Goal: Transaction & Acquisition: Purchase product/service

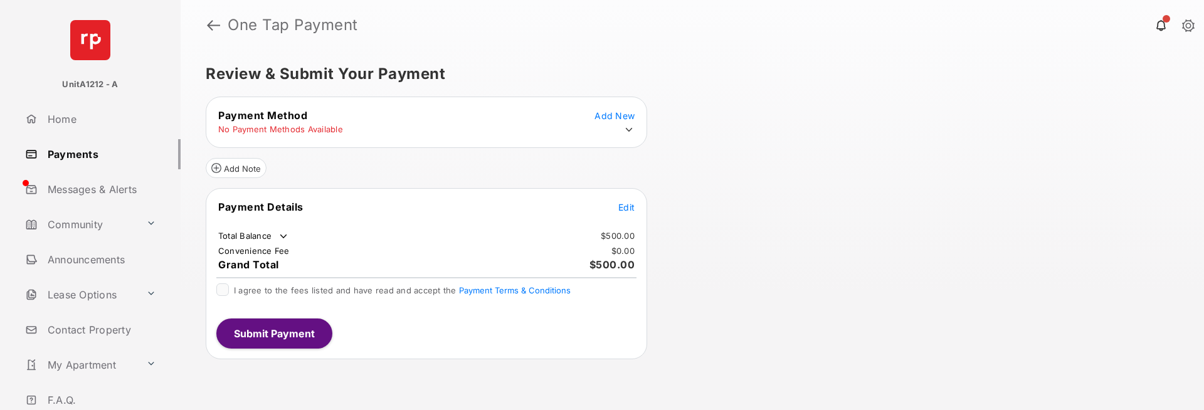
click at [626, 129] on icon at bounding box center [629, 130] width 7 height 4
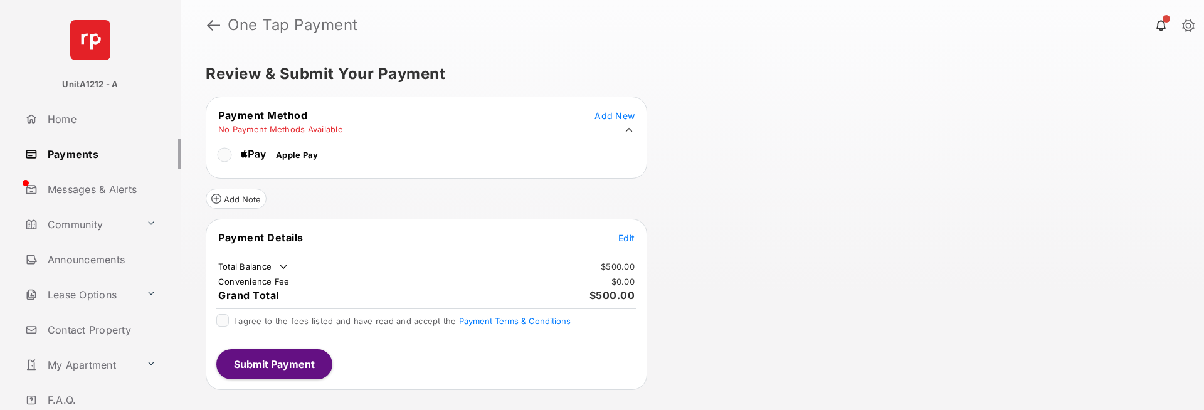
click at [472, 169] on div "Payment Method Add New No Payment Methods Available Apple Pay" at bounding box center [427, 138] width 442 height 82
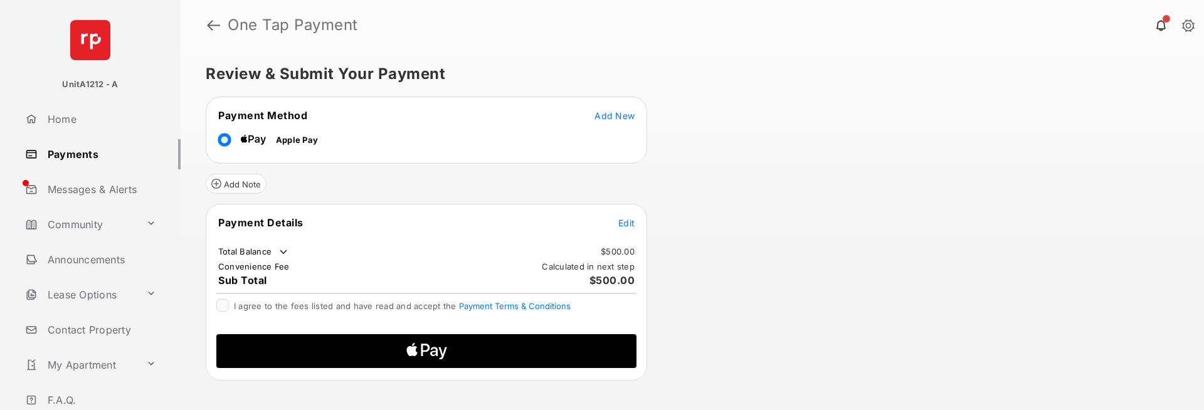
click at [623, 118] on span "Add New" at bounding box center [615, 115] width 40 height 11
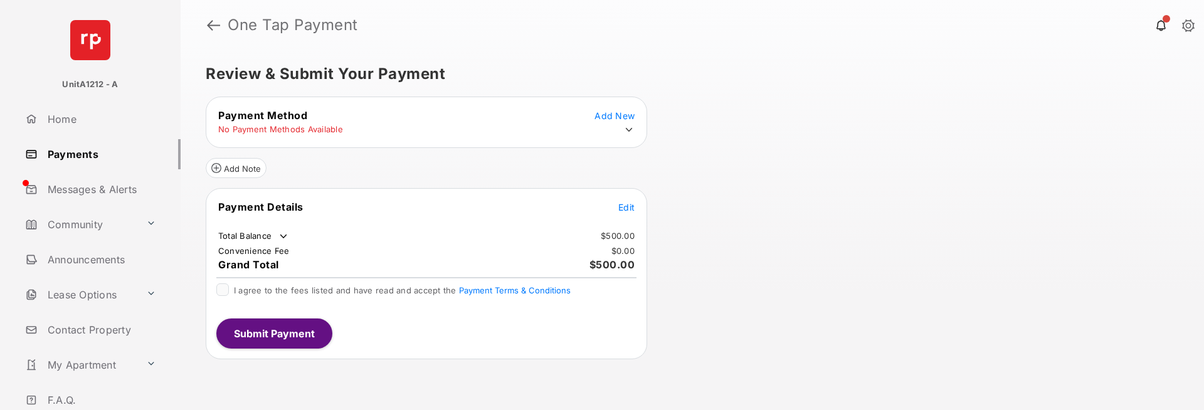
click at [631, 132] on icon at bounding box center [628, 129] width 11 height 11
click at [625, 129] on icon at bounding box center [628, 129] width 11 height 11
click at [632, 129] on icon at bounding box center [628, 129] width 11 height 11
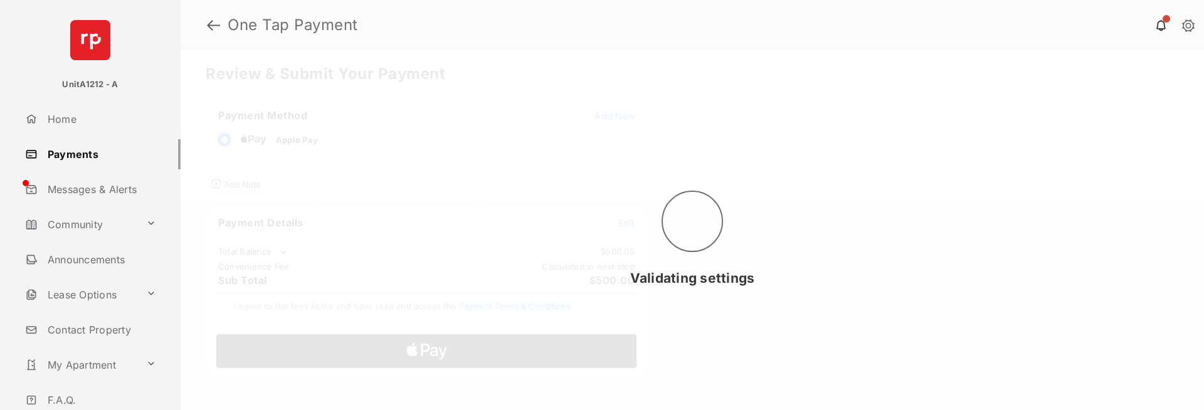
click at [747, 324] on div "Validating settings" at bounding box center [693, 230] width 1024 height 360
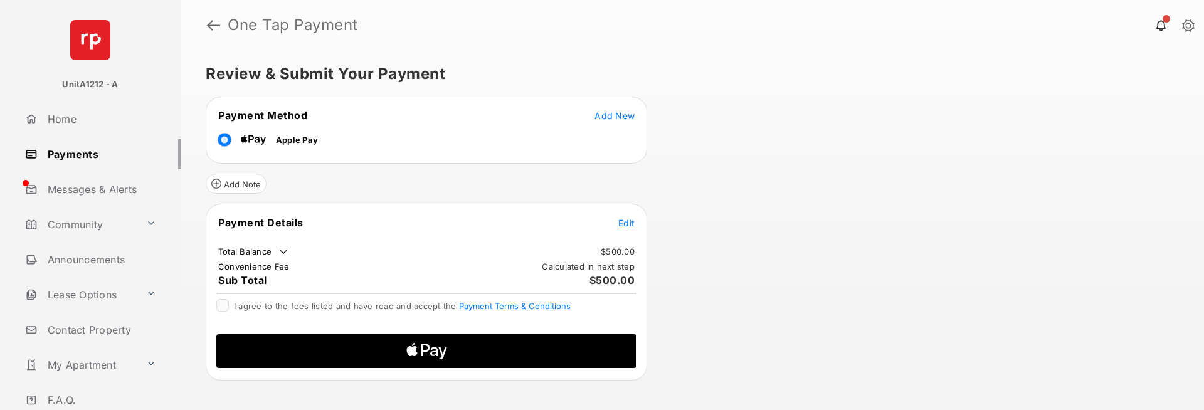
click at [627, 225] on span "Edit" at bounding box center [626, 223] width 16 height 11
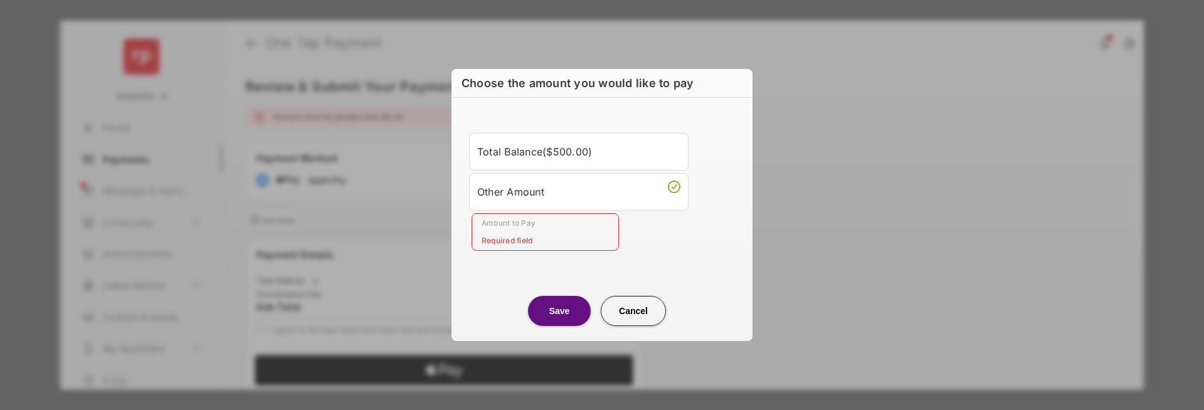
click at [628, 315] on button "Cancel" at bounding box center [633, 311] width 65 height 30
type input "****"
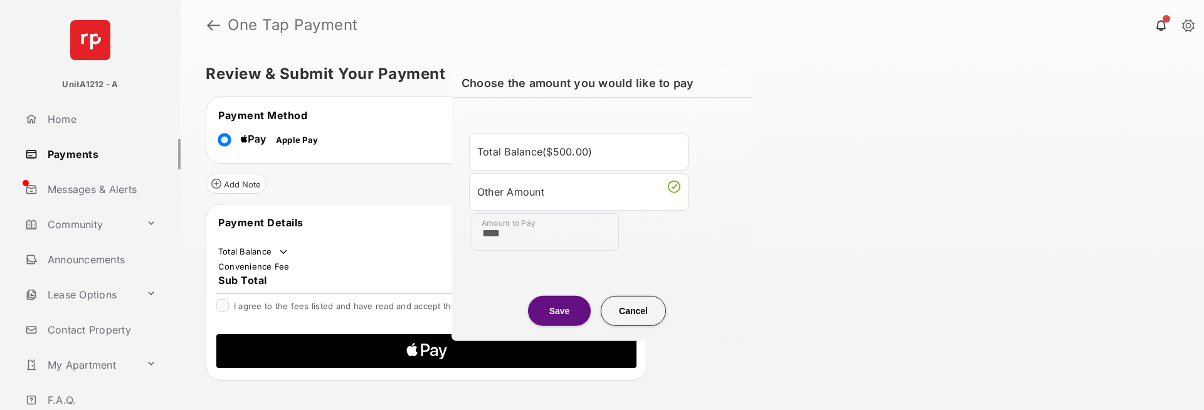
click at [628, 315] on div "Choose the amount you would like to pay Total Balance ( $500.00 ) Other Amount …" at bounding box center [602, 205] width 301 height 272
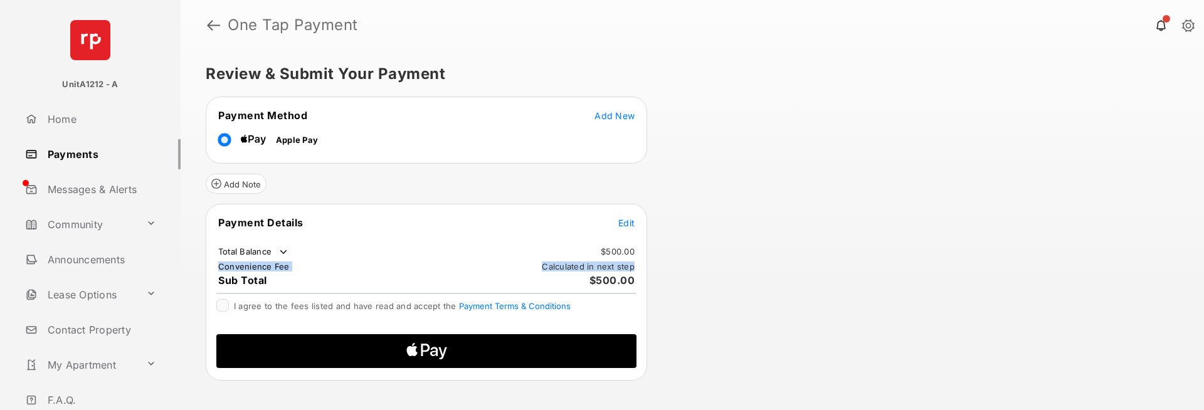
drag, startPoint x: 633, startPoint y: 265, endPoint x: 518, endPoint y: 267, distance: 115.4
click at [518, 267] on tr "Convenience Fee Calculated in next step" at bounding box center [427, 266] width 438 height 11
click at [641, 270] on tr "Convenience Fee Calculated in next step" at bounding box center [427, 266] width 438 height 11
click at [635, 268] on td "Calculated in next step" at bounding box center [588, 266] width 94 height 11
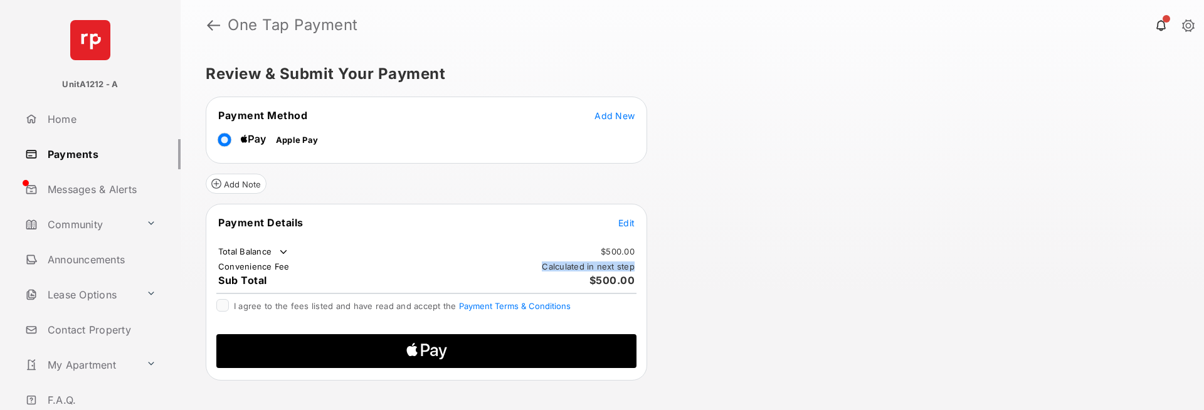
drag, startPoint x: 634, startPoint y: 267, endPoint x: 543, endPoint y: 268, distance: 90.9
click at [543, 268] on td "Calculated in next step" at bounding box center [588, 266] width 94 height 11
copy td "Calculated in next step"
click at [565, 272] on td "Calculated in next step" at bounding box center [588, 266] width 94 height 11
drag, startPoint x: 544, startPoint y: 266, endPoint x: 634, endPoint y: 267, distance: 90.3
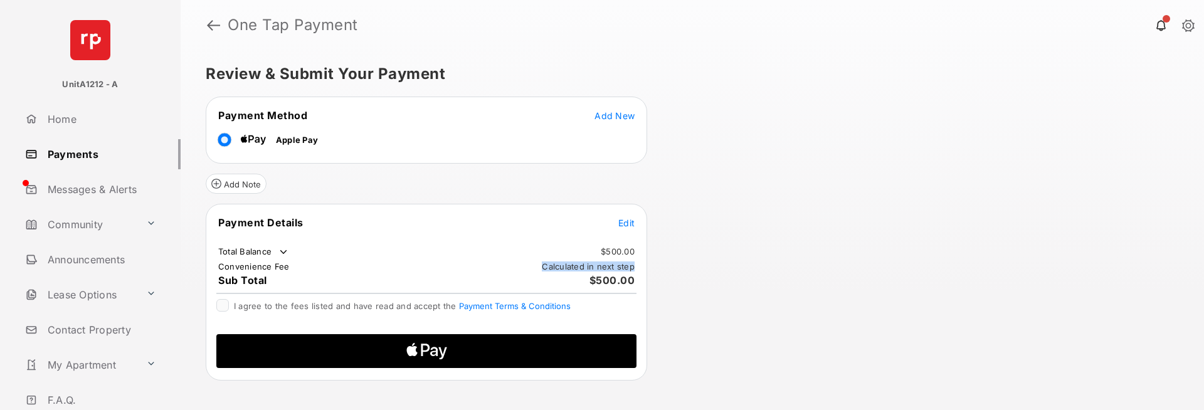
click at [634, 267] on td "Calculated in next step" at bounding box center [588, 266] width 94 height 11
copy td "Calculated in next step"
click at [443, 351] on icon "Apple Logo" at bounding box center [427, 351] width 200 height 34
click at [214, 308] on div "I agree to the fees listed and have read and accept the Payment Terms & Conditi…" at bounding box center [426, 311] width 435 height 25
click at [366, 331] on div at bounding box center [426, 347] width 440 height 46
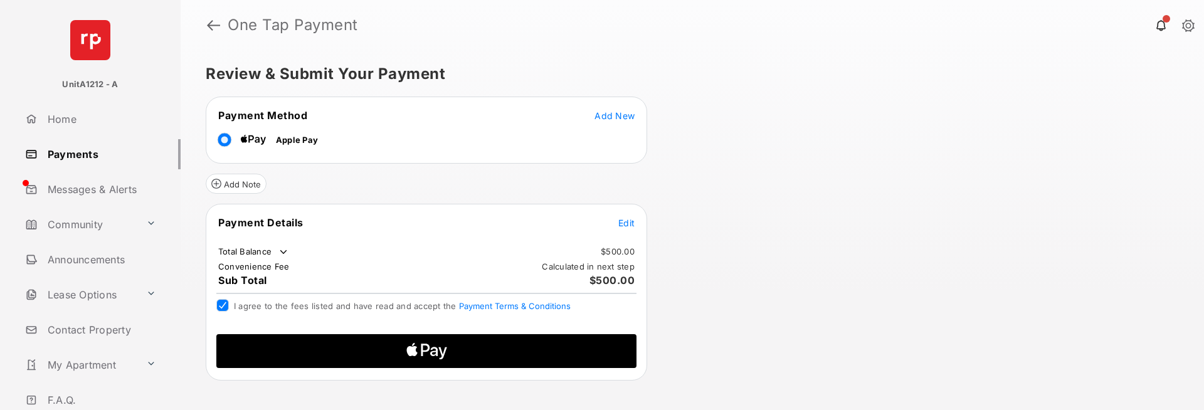
click at [369, 347] on icon "Apple Logo" at bounding box center [427, 351] width 200 height 34
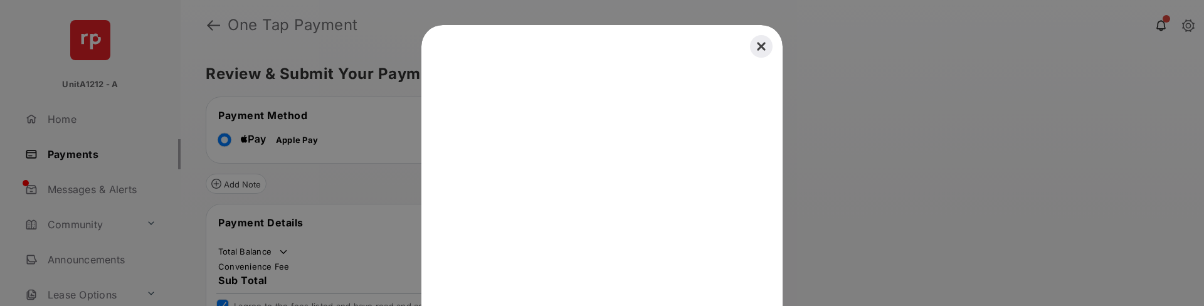
click at [753, 50] on button "Close" at bounding box center [762, 47] width 28 height 28
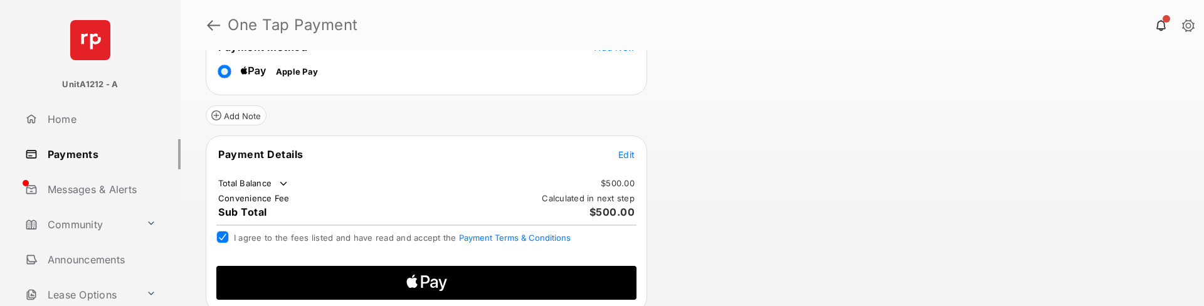
scroll to position [76, 0]
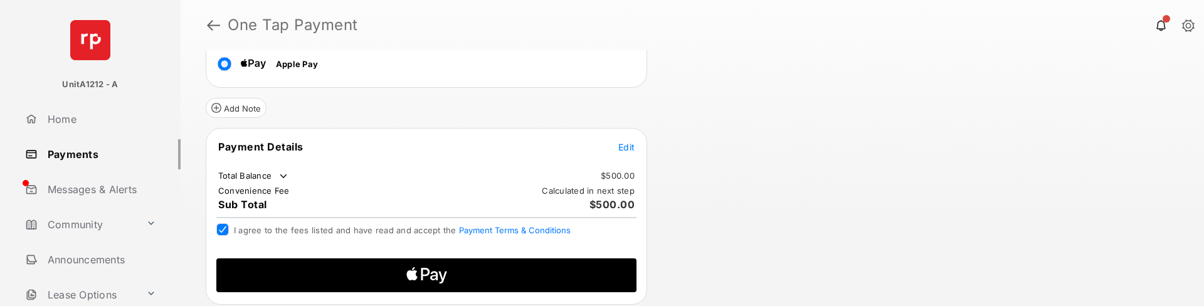
click at [410, 282] on icon "Apple Logo" at bounding box center [427, 275] width 200 height 34
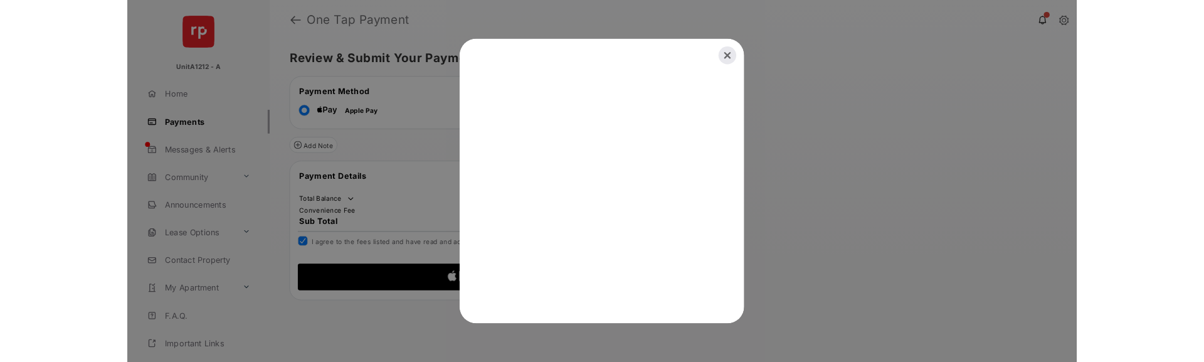
scroll to position [0, 0]
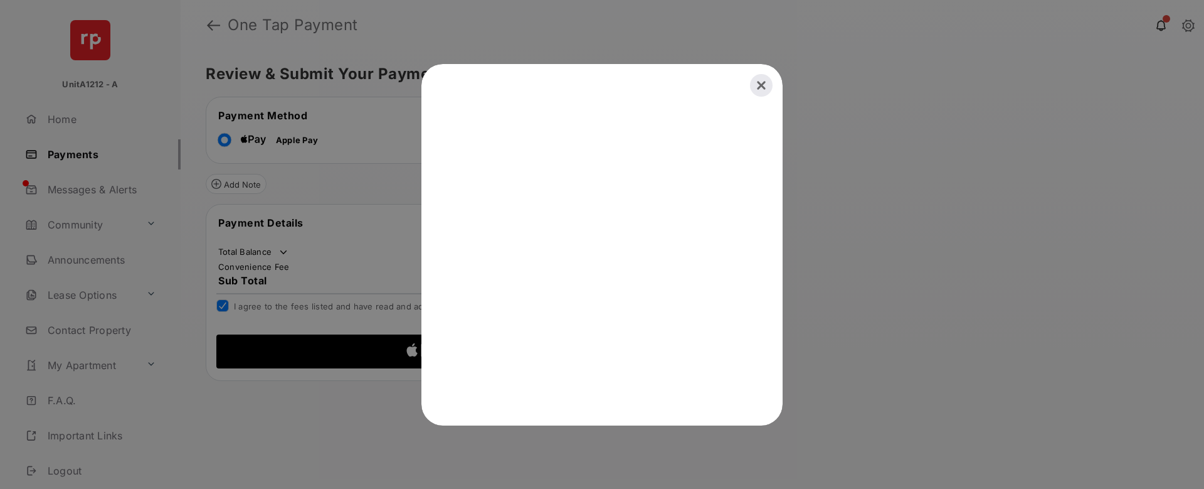
click at [766, 64] on iframe "Pay with Apple Pay" at bounding box center [601, 244] width 361 height 361
click at [762, 89] on button "Close" at bounding box center [762, 85] width 28 height 28
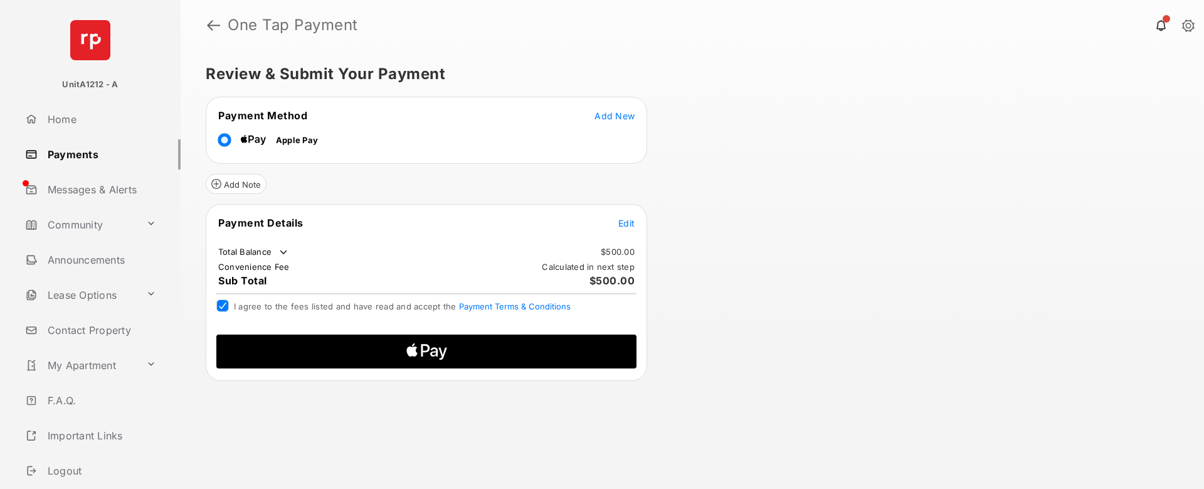
click at [433, 351] on icon "Apple Pay" at bounding box center [434, 351] width 8 height 9
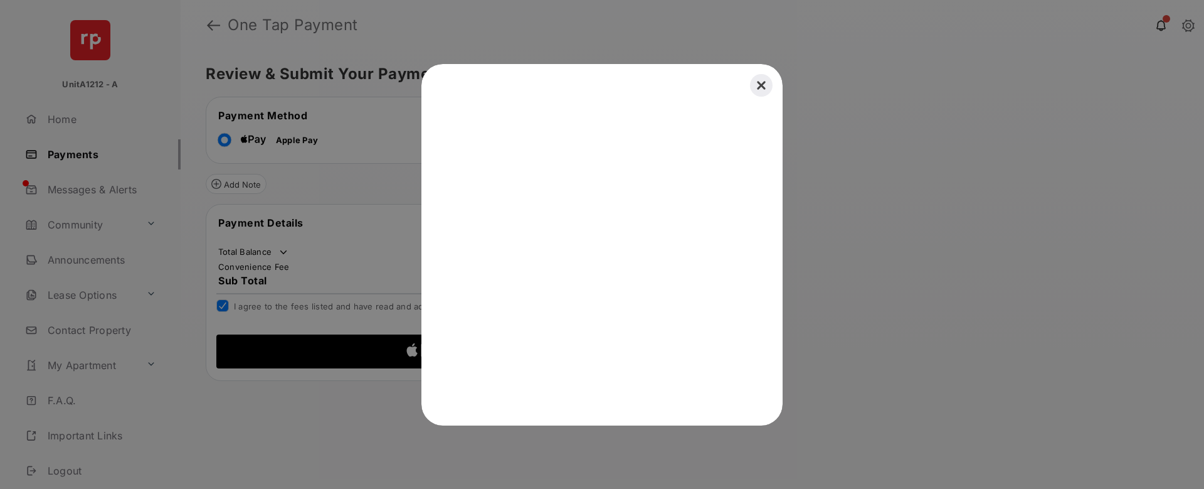
click at [758, 89] on button "Close" at bounding box center [762, 85] width 28 height 28
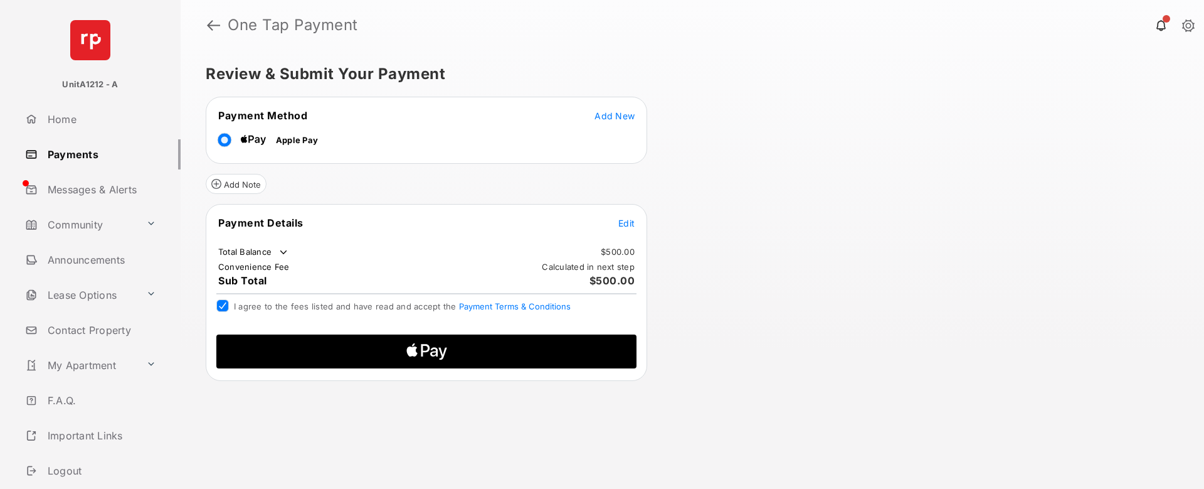
click at [413, 352] on icon "Apple Pay" at bounding box center [411, 351] width 11 height 10
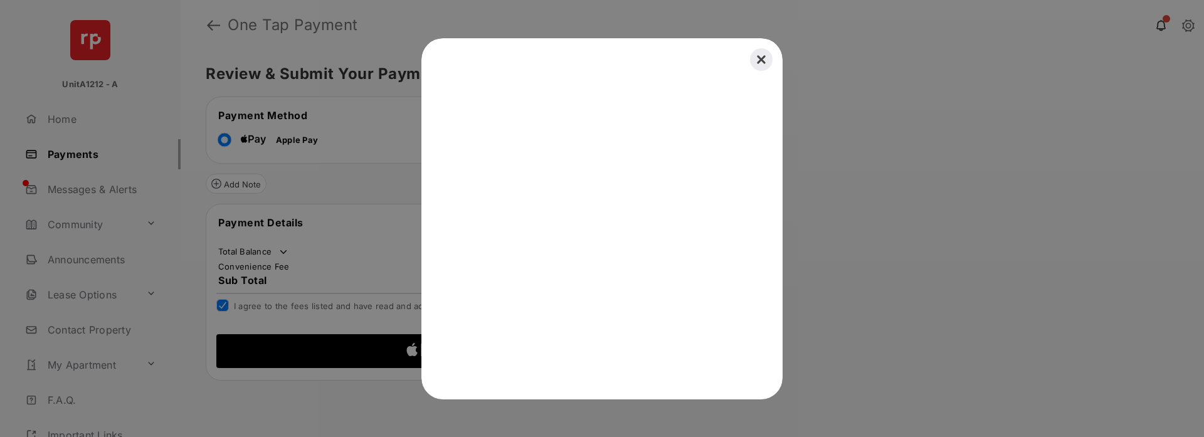
click at [762, 56] on button "Close" at bounding box center [762, 60] width 28 height 28
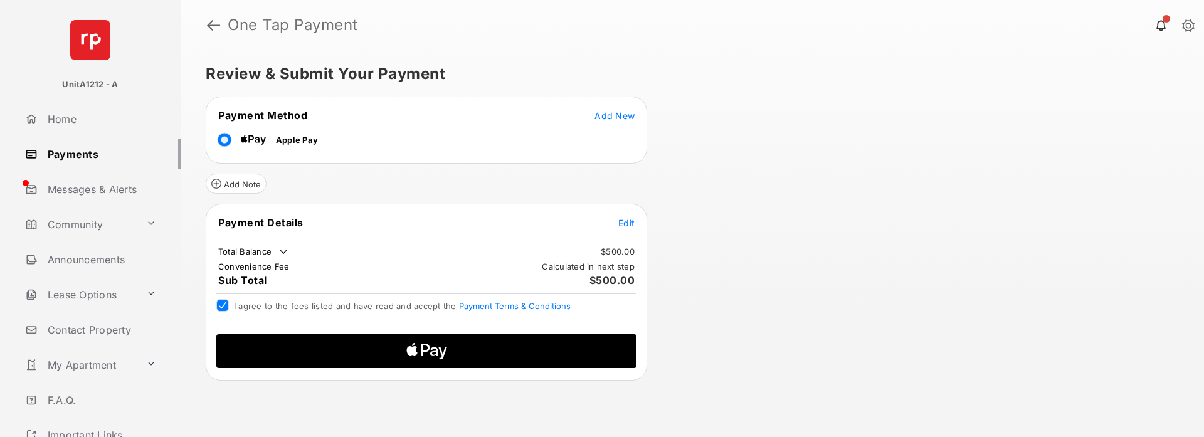
click at [500, 361] on icon "Apple Logo" at bounding box center [427, 351] width 200 height 34
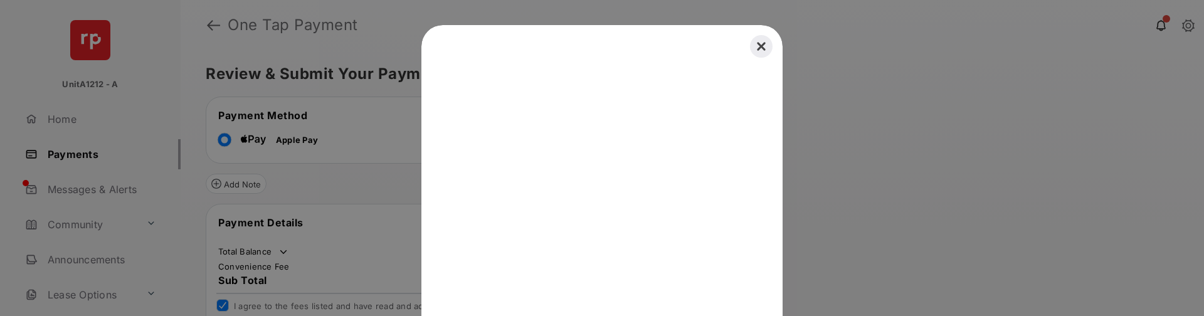
click at [753, 50] on button "Close" at bounding box center [762, 47] width 28 height 28
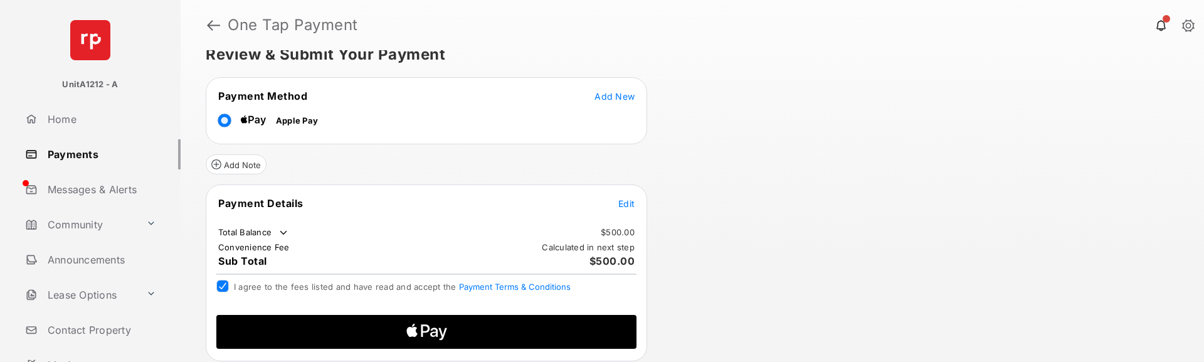
scroll to position [20, 0]
click at [630, 203] on span "Edit" at bounding box center [626, 203] width 16 height 11
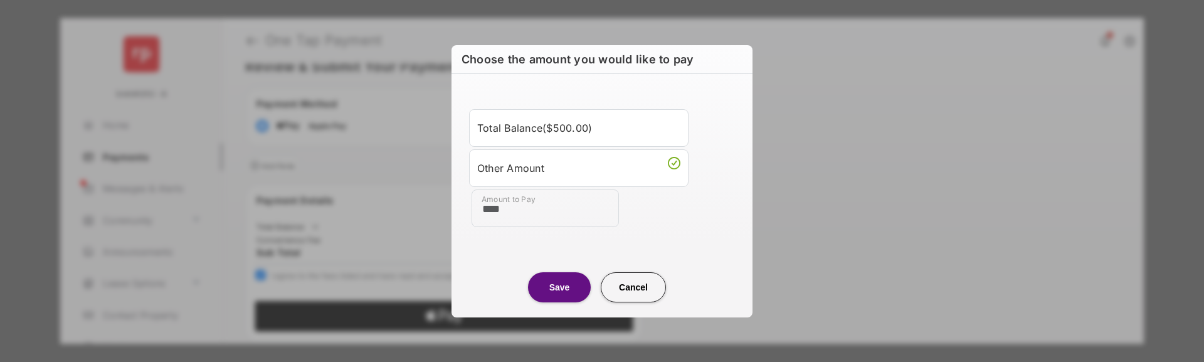
drag, startPoint x: 621, startPoint y: 299, endPoint x: 622, endPoint y: 287, distance: 11.9
click at [621, 299] on button "Cancel" at bounding box center [633, 287] width 65 height 30
